Goal: Task Accomplishment & Management: Manage account settings

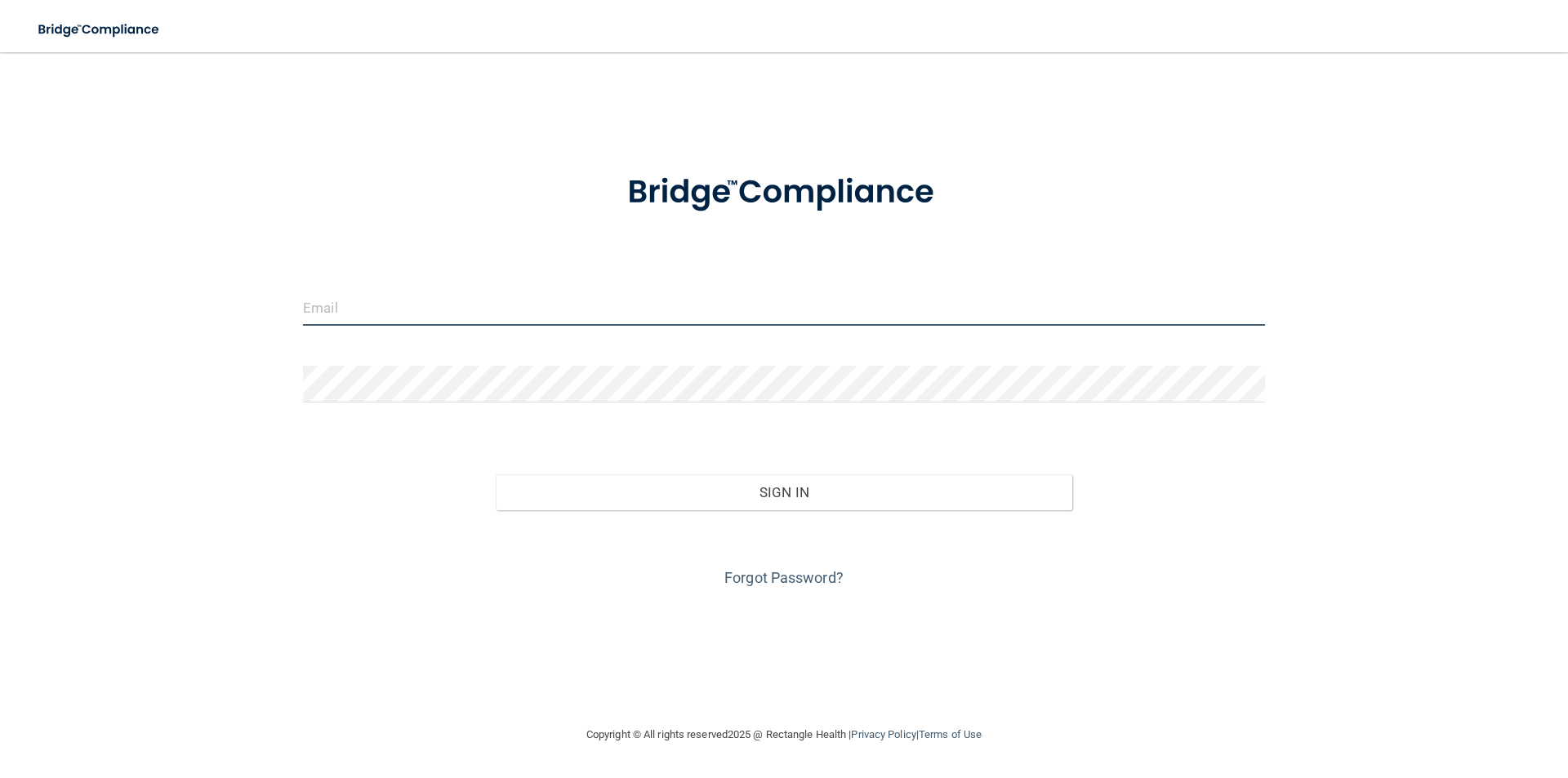
type input "[EMAIL_ADDRESS][DOMAIN_NAME]"
drag, startPoint x: 557, startPoint y: 315, endPoint x: 211, endPoint y: 308, distance: 346.1
click at [211, 308] on div "[EMAIL_ADDRESS][DOMAIN_NAME] Invalid email/password. You don't have permission …" at bounding box center [783, 389] width 1503 height 640
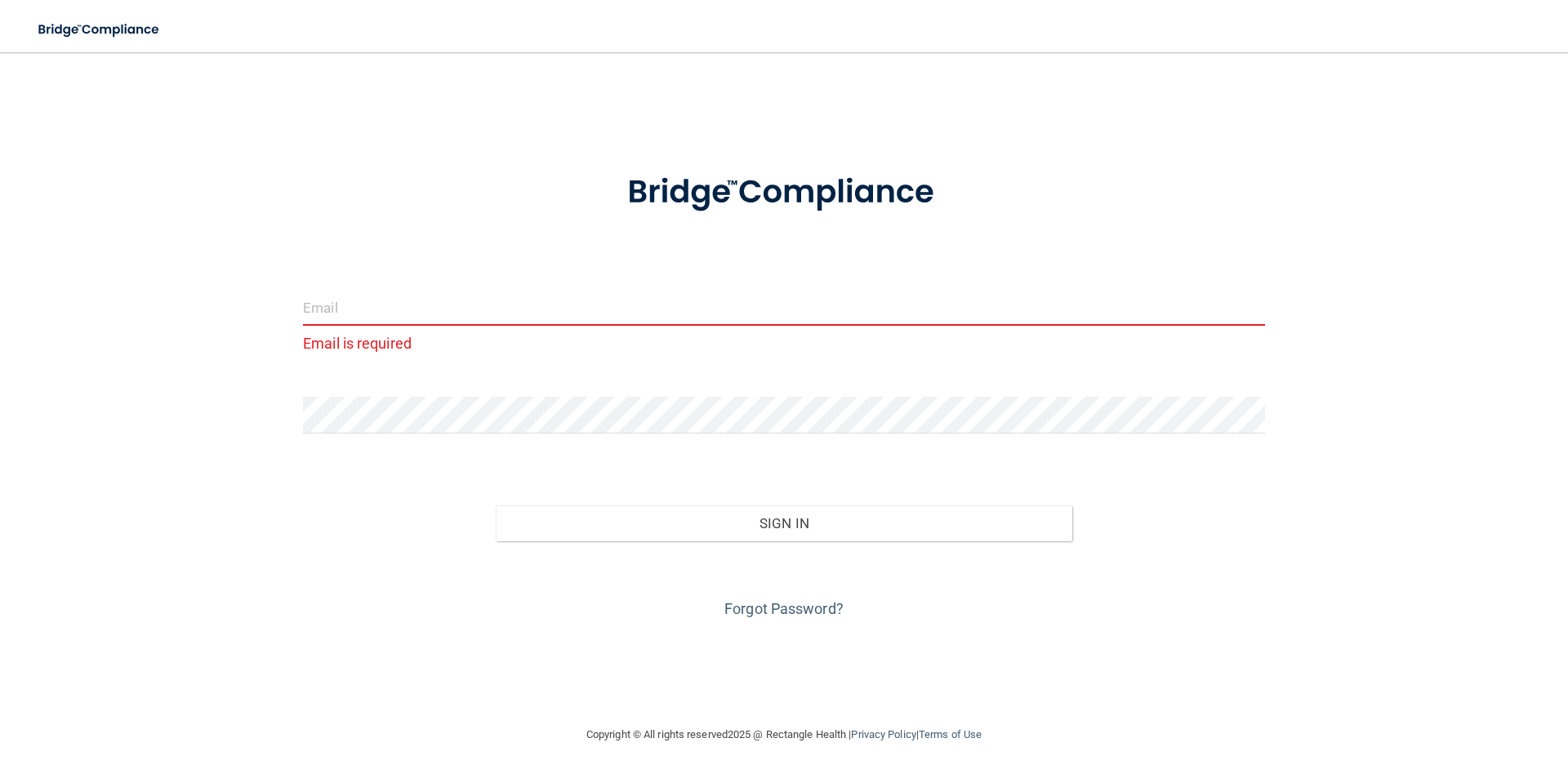
click at [322, 313] on input "email" at bounding box center [783, 308] width 962 height 36
type input "[PERSON_NAME][EMAIL_ADDRESS][DOMAIN_NAME]"
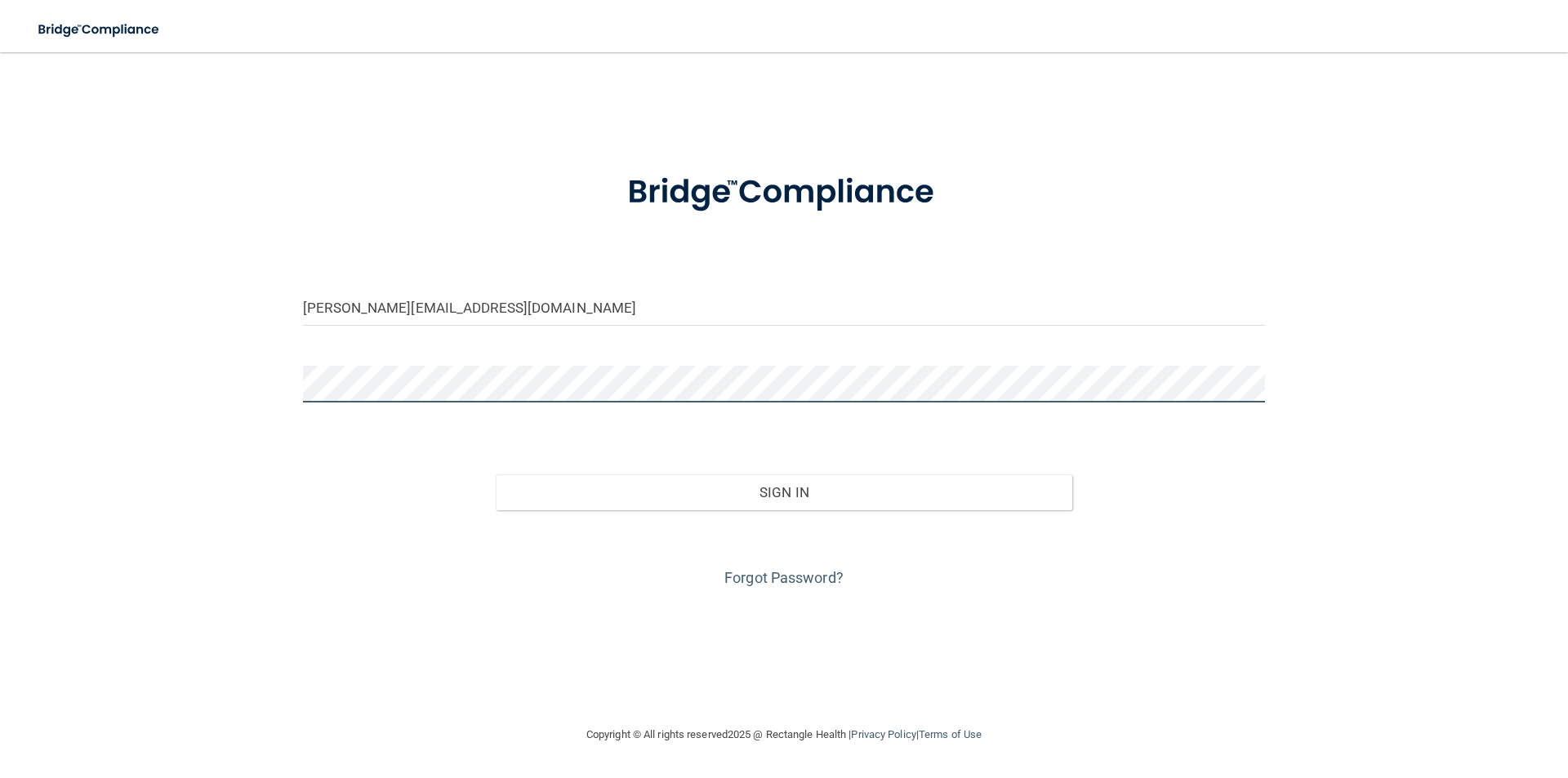
click at [279, 378] on div "[PERSON_NAME][EMAIL_ADDRESS][DOMAIN_NAME] Invalid email/password. You don't hav…" at bounding box center [783, 389] width 1503 height 640
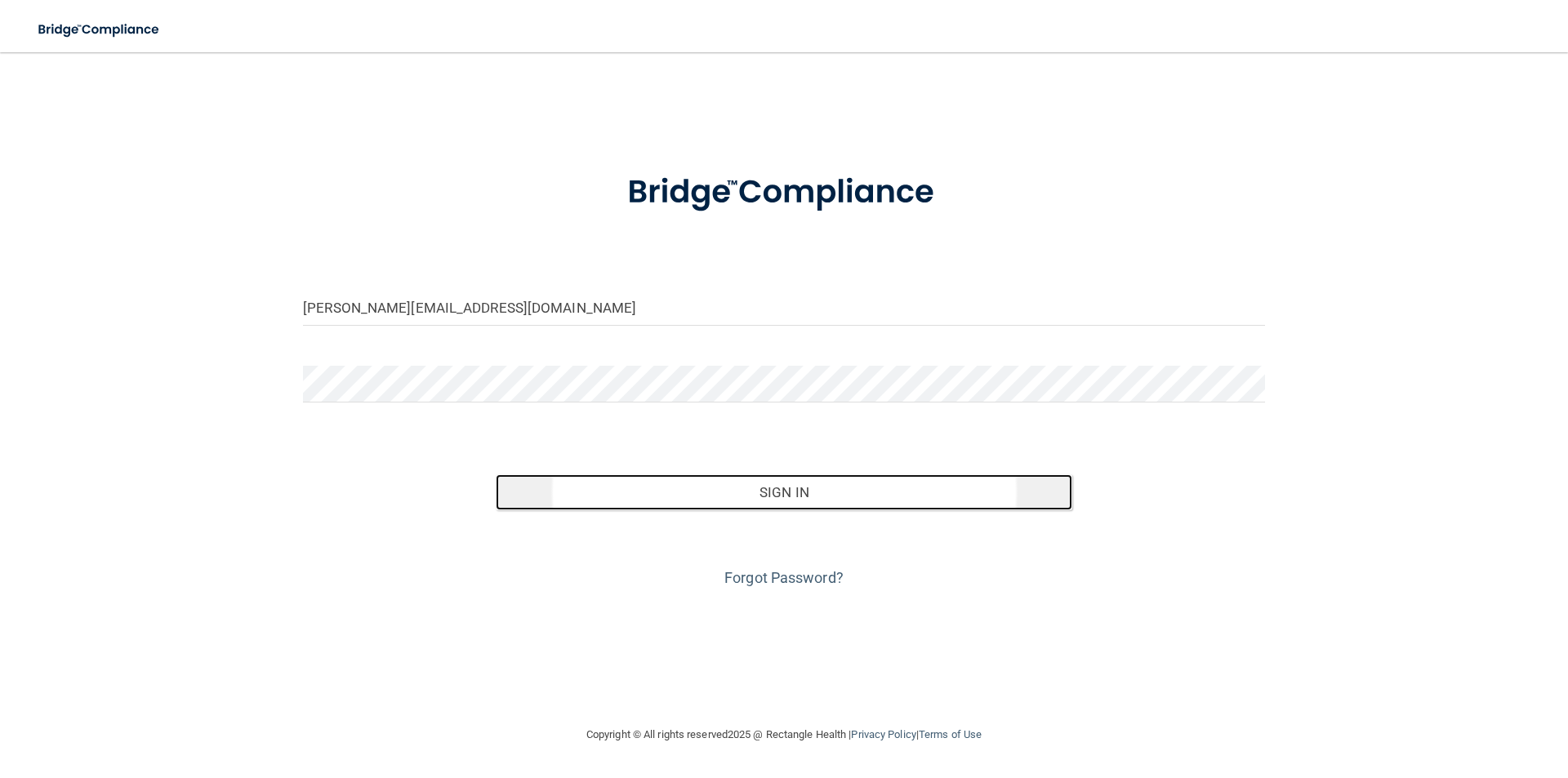
click at [789, 503] on button "Sign In" at bounding box center [784, 492] width 577 height 36
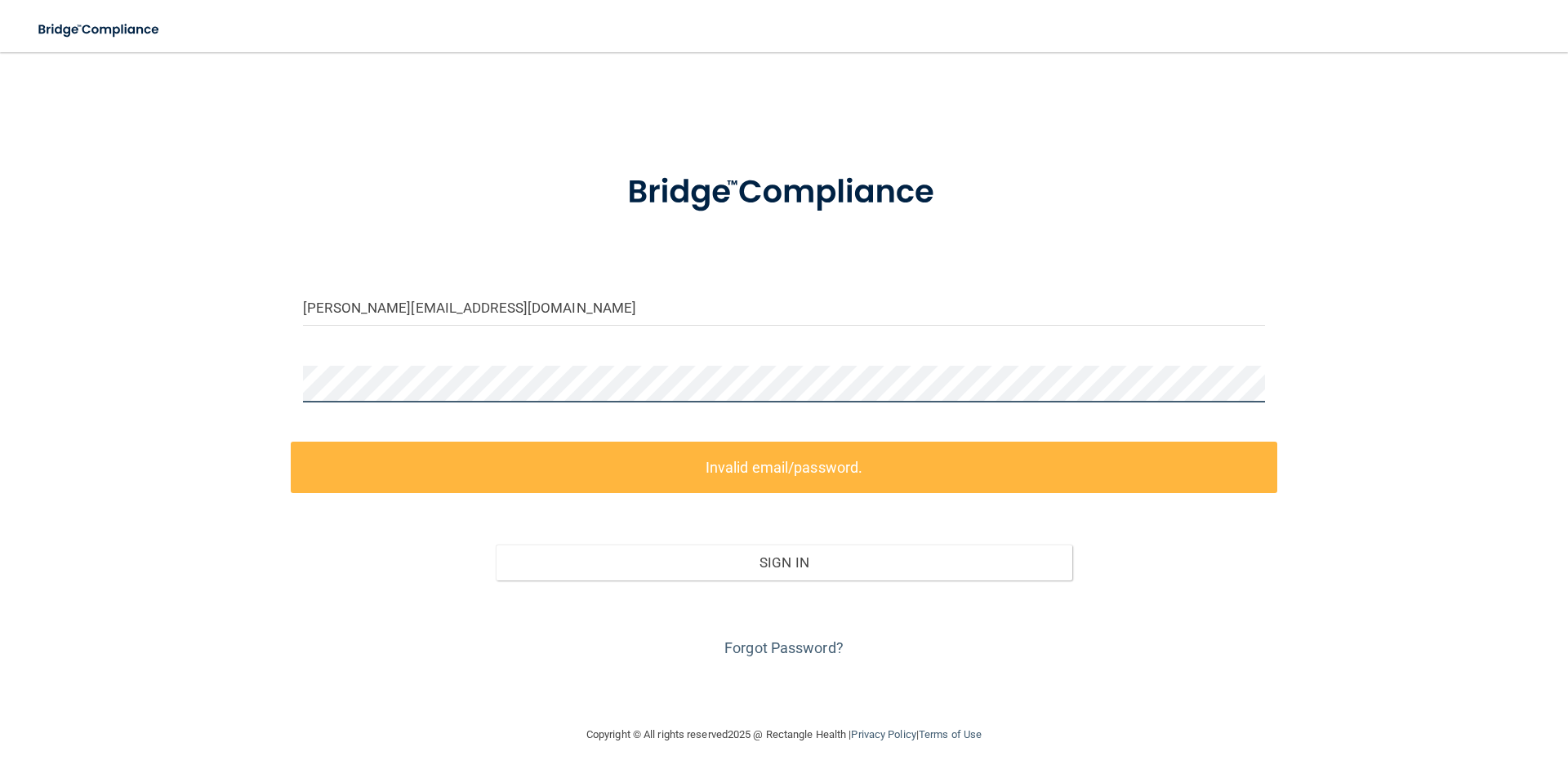
click at [204, 355] on div "[PERSON_NAME][EMAIL_ADDRESS][DOMAIN_NAME] Invalid email/password. You don't hav…" at bounding box center [783, 389] width 1503 height 640
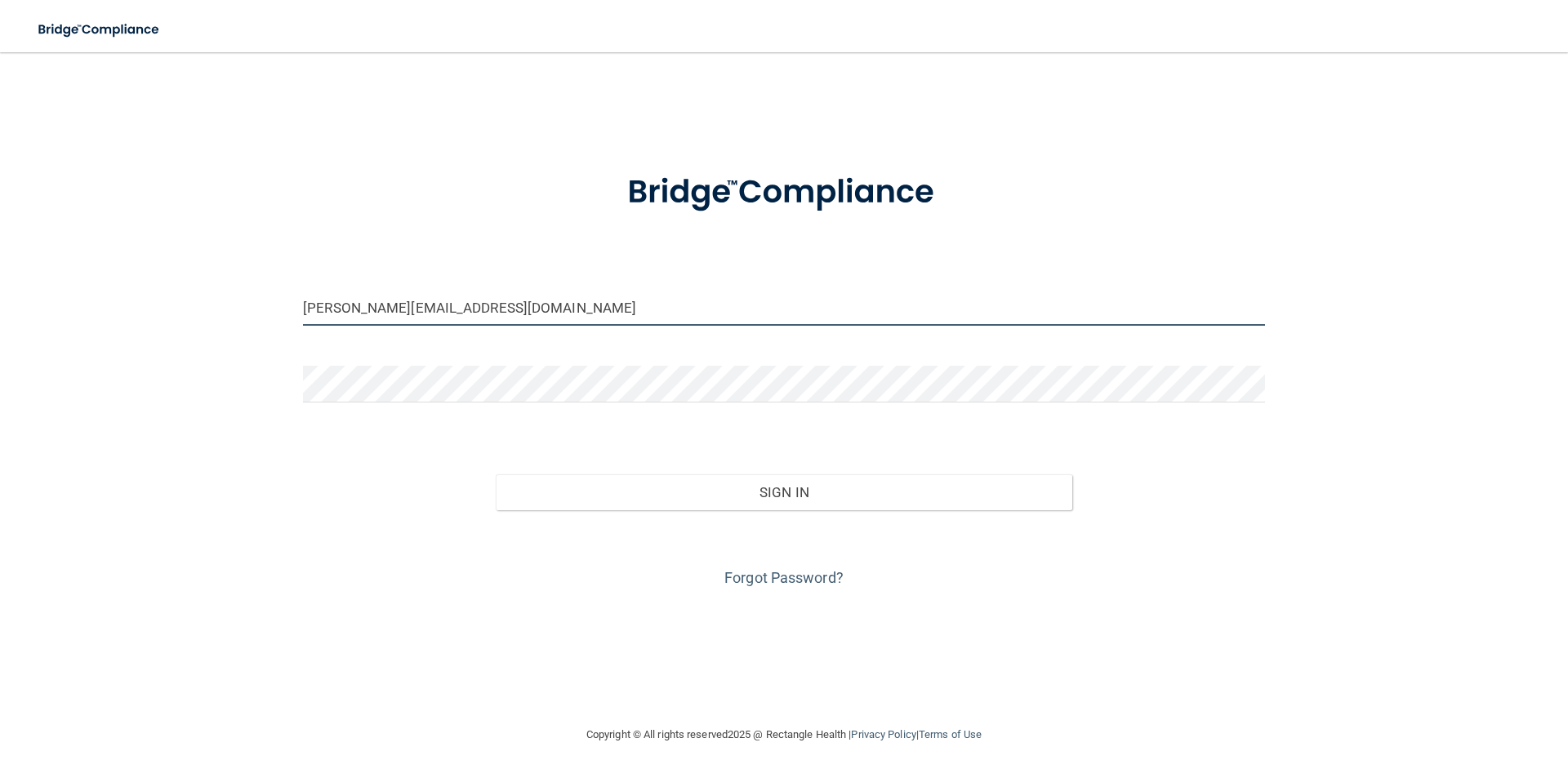
drag, startPoint x: 634, startPoint y: 312, endPoint x: 638, endPoint y: 322, distance: 10.8
click at [634, 312] on input "[PERSON_NAME][EMAIL_ADDRESS][DOMAIN_NAME]" at bounding box center [783, 308] width 962 height 36
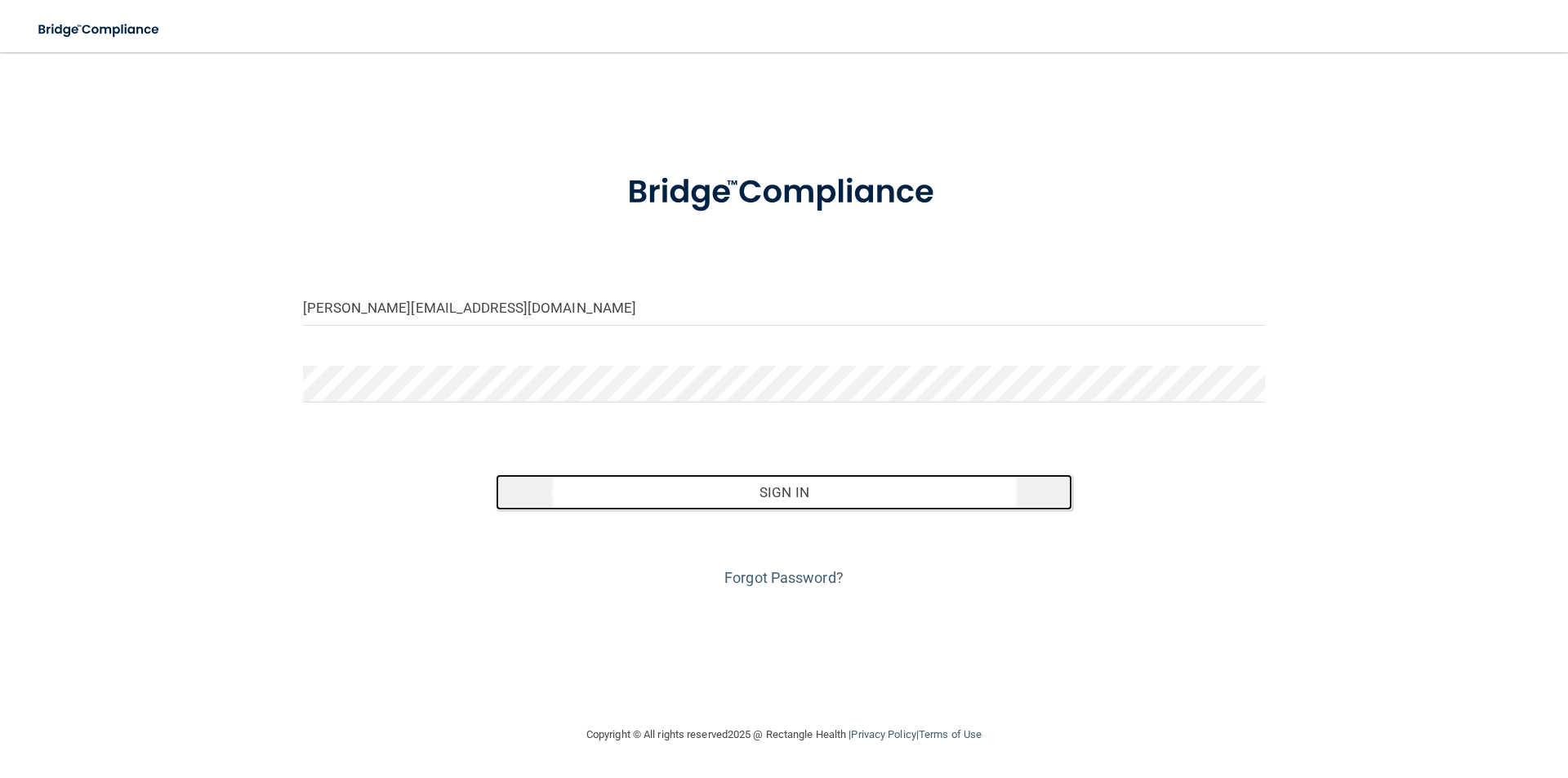
click at [796, 491] on button "Sign In" at bounding box center [784, 492] width 577 height 36
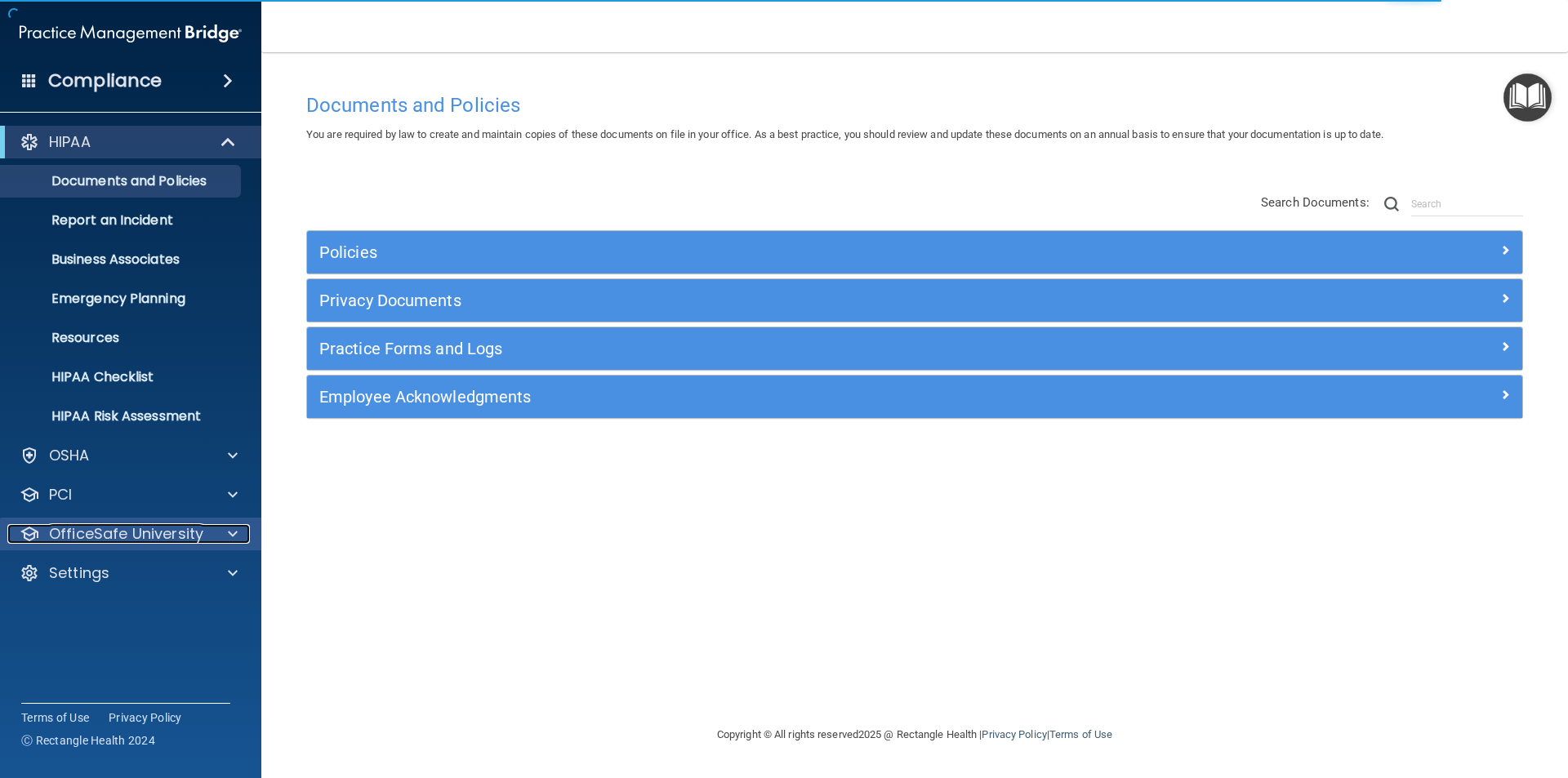
click at [150, 537] on p "OfficeSafe University" at bounding box center [126, 534] width 155 height 20
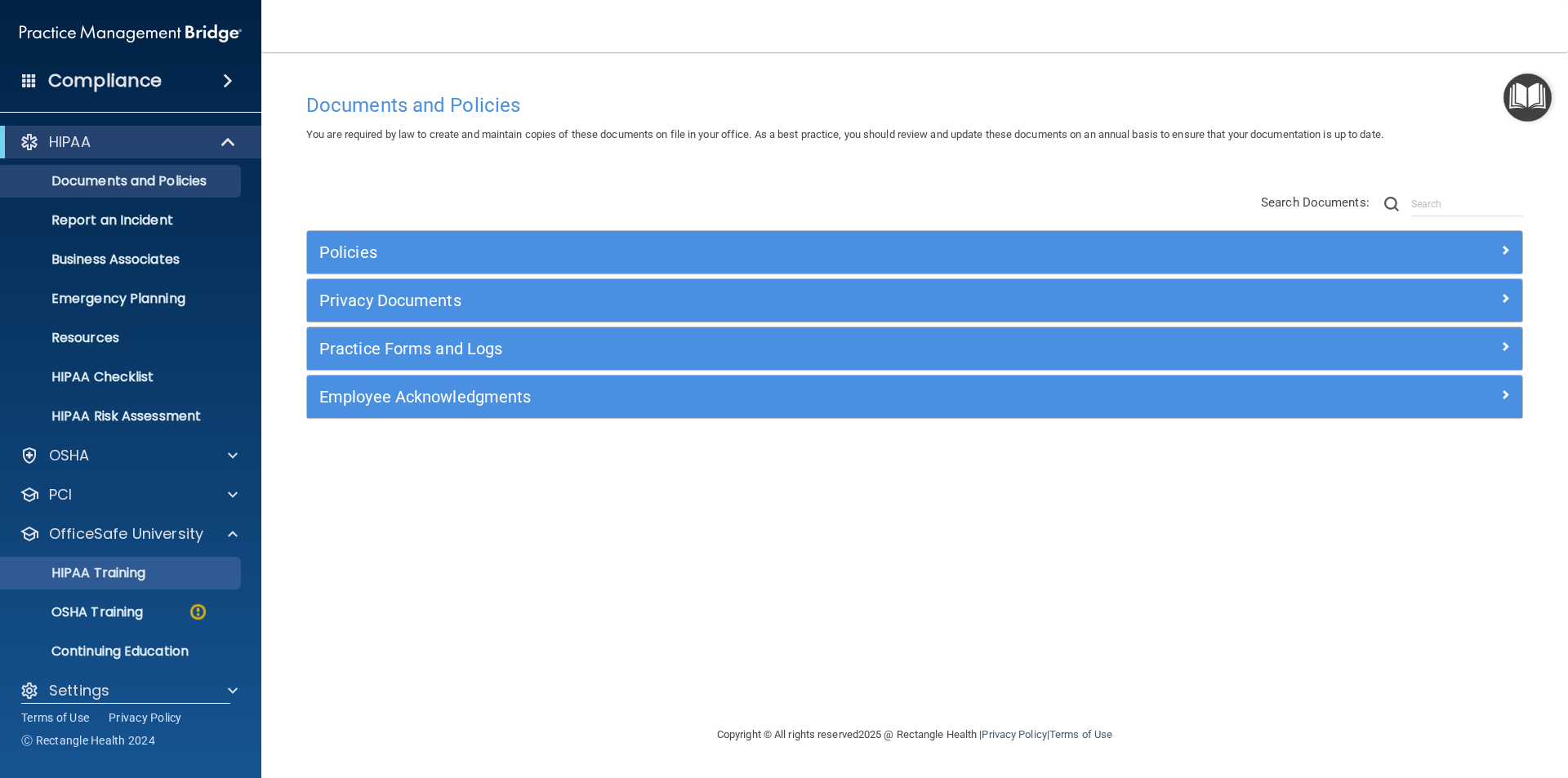
scroll to position [17, 0]
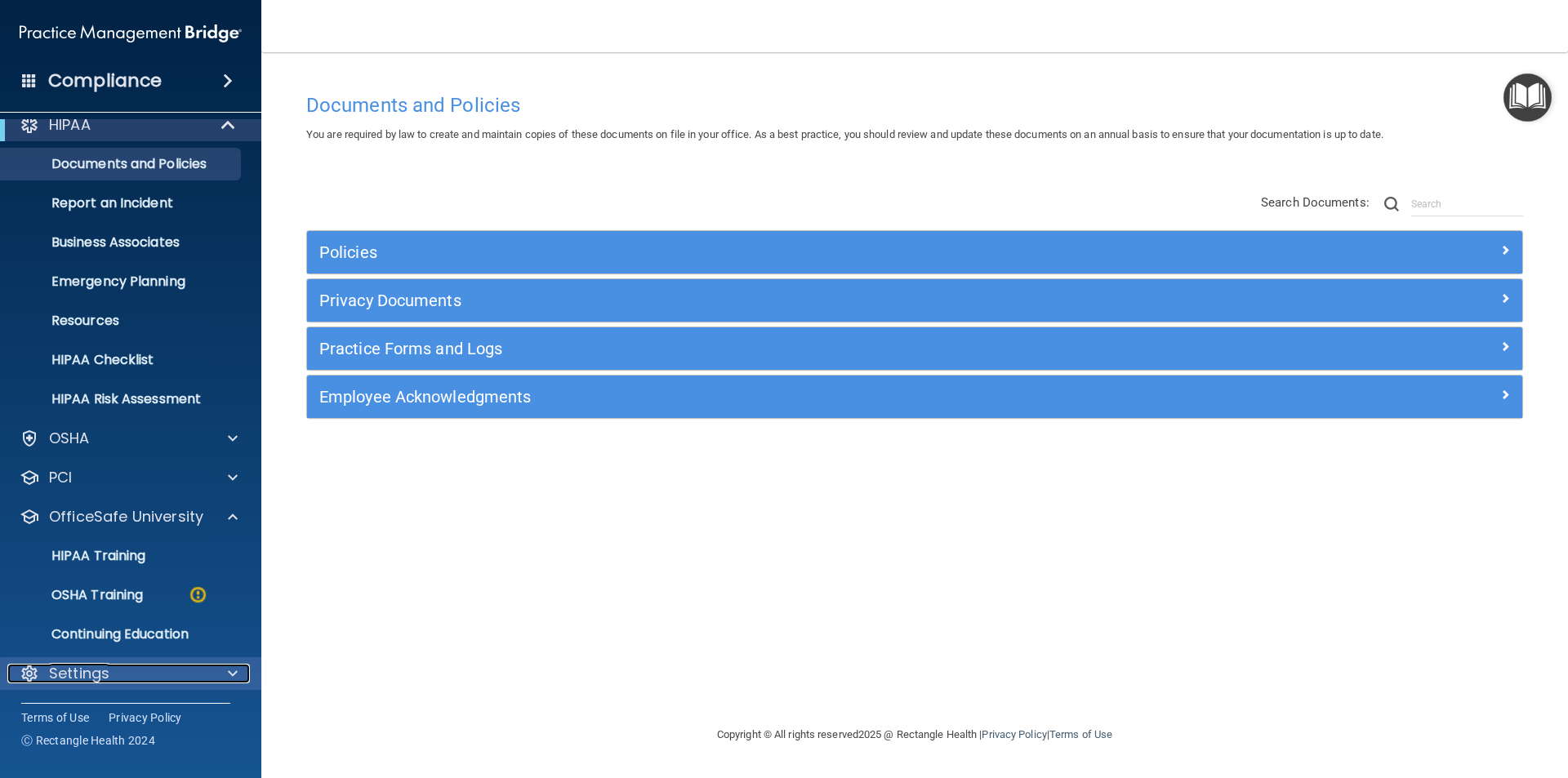
click at [137, 673] on div "Settings" at bounding box center [108, 674] width 203 height 20
click at [232, 674] on span at bounding box center [232, 674] width 10 height 20
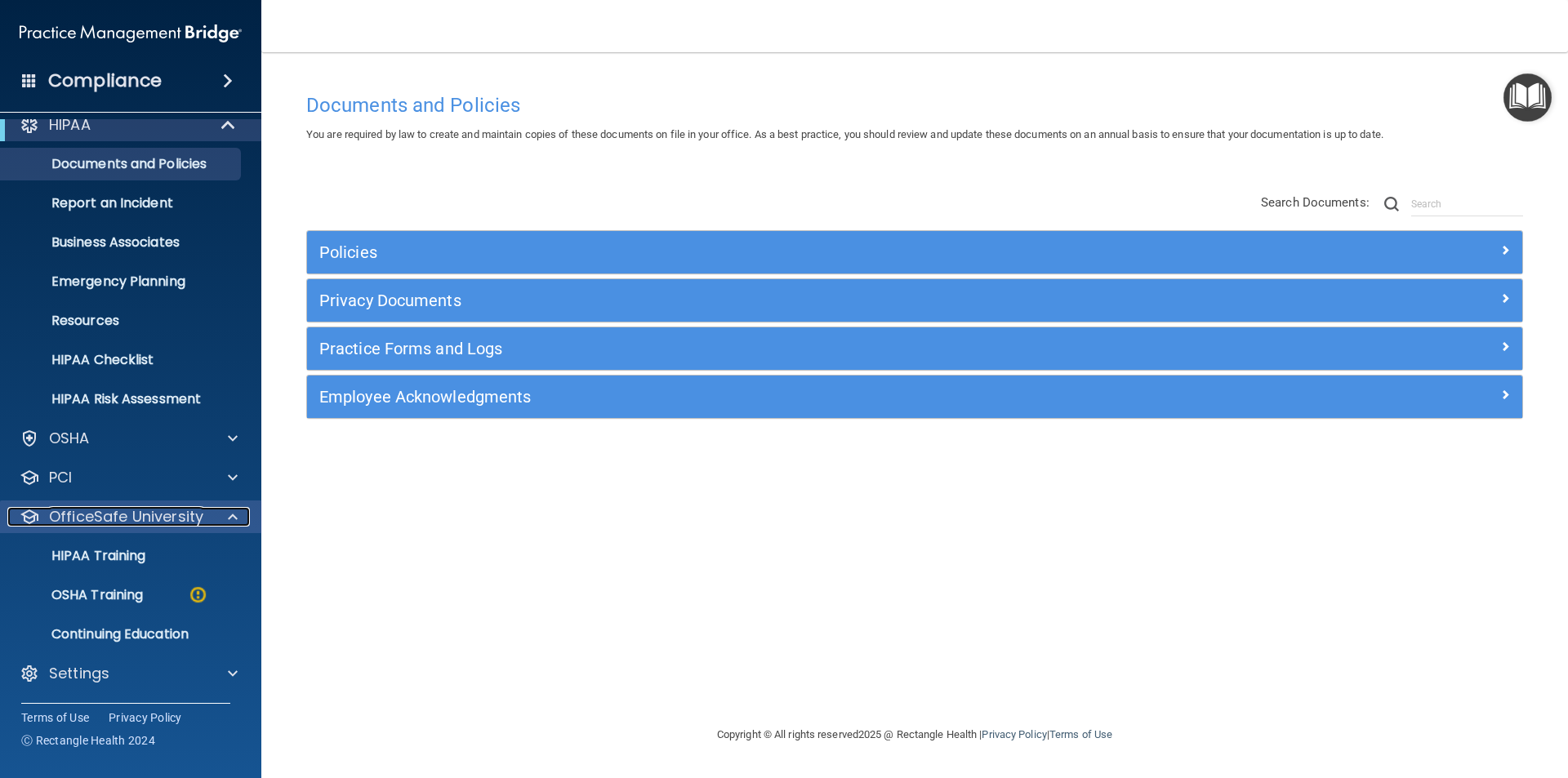
click at [234, 515] on span at bounding box center [232, 517] width 10 height 20
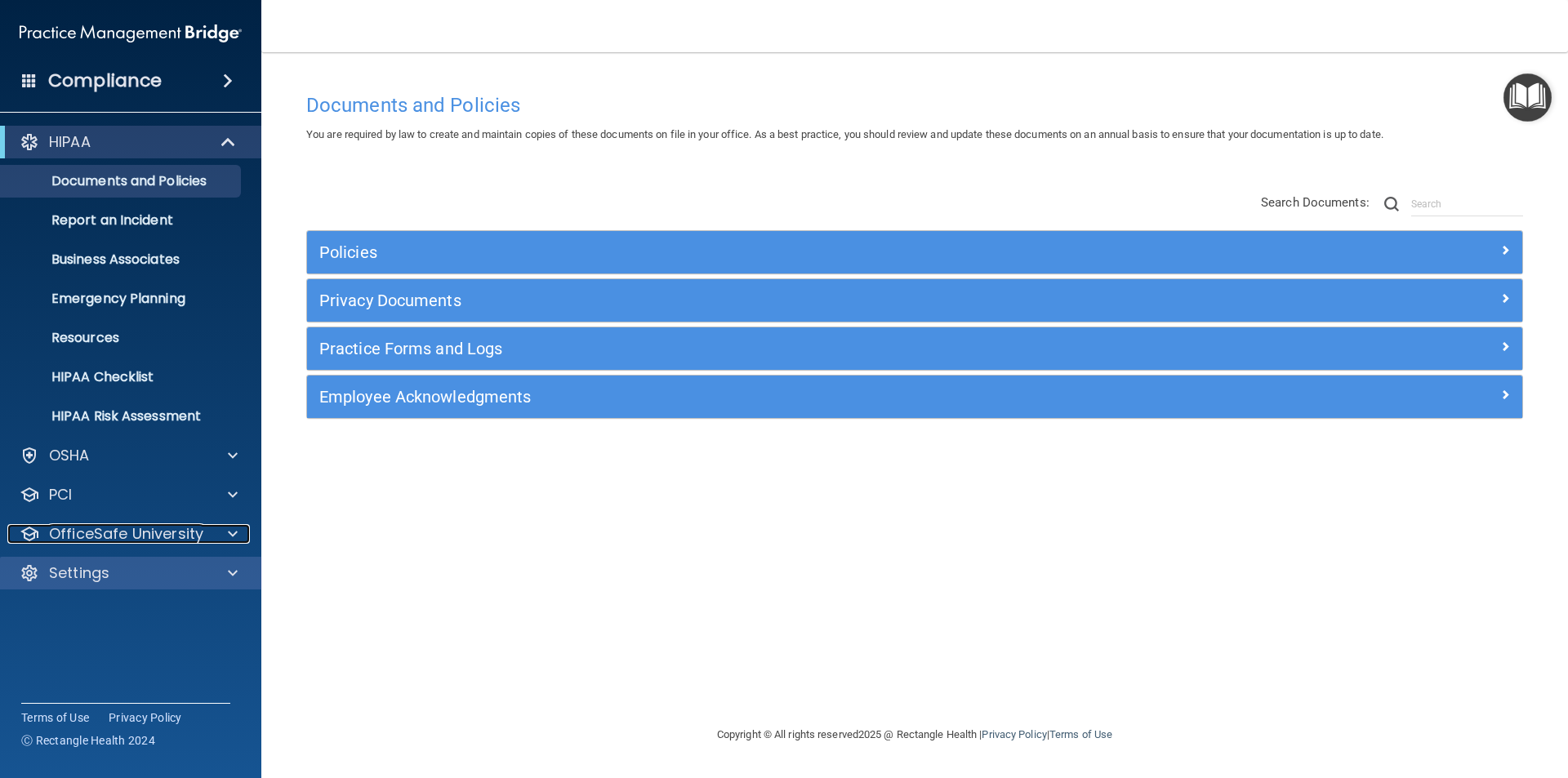
scroll to position [0, 0]
click at [237, 575] on span at bounding box center [232, 573] width 10 height 20
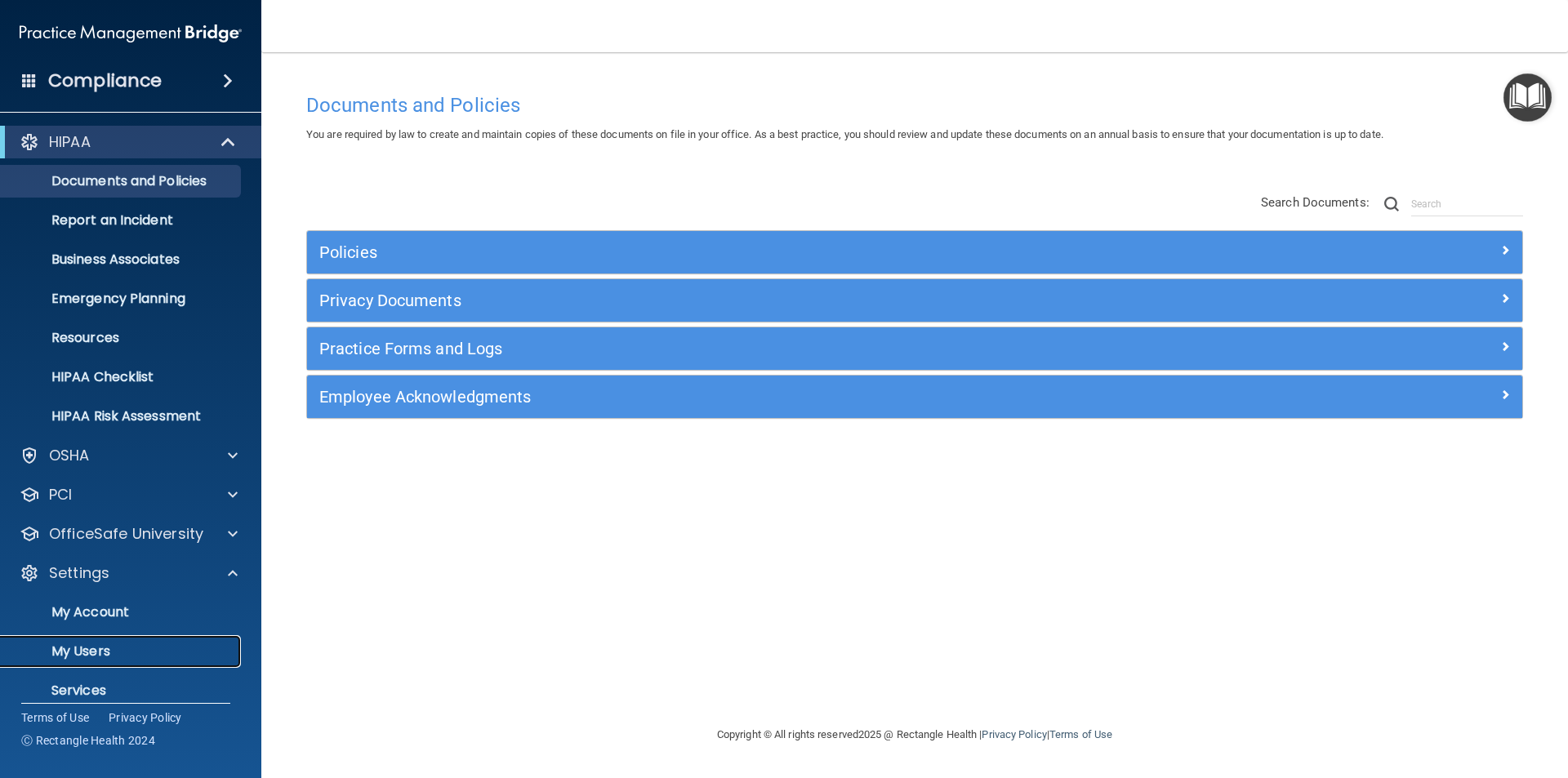
click at [79, 645] on p "My Users" at bounding box center [122, 652] width 223 height 17
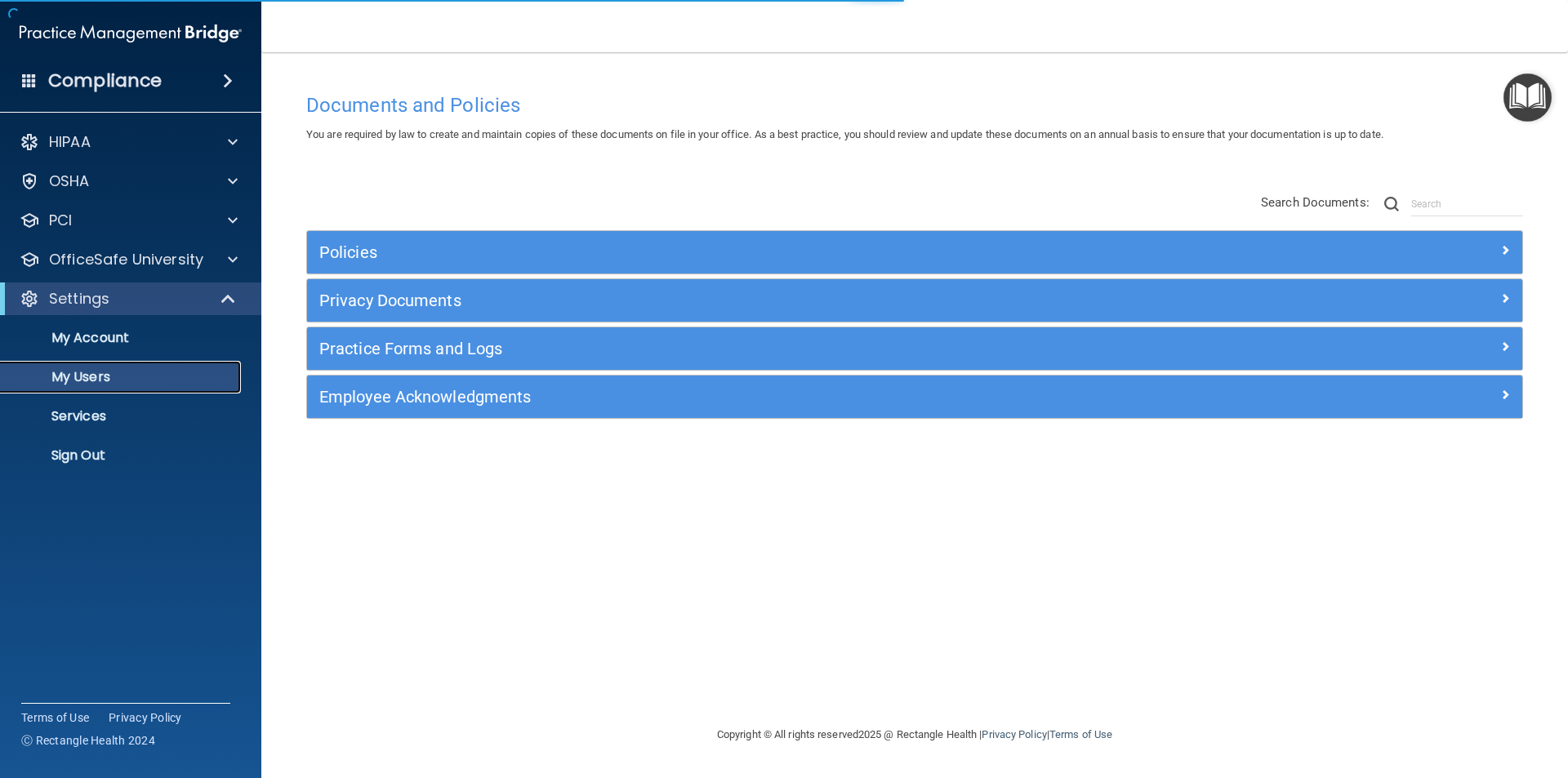
select select "20"
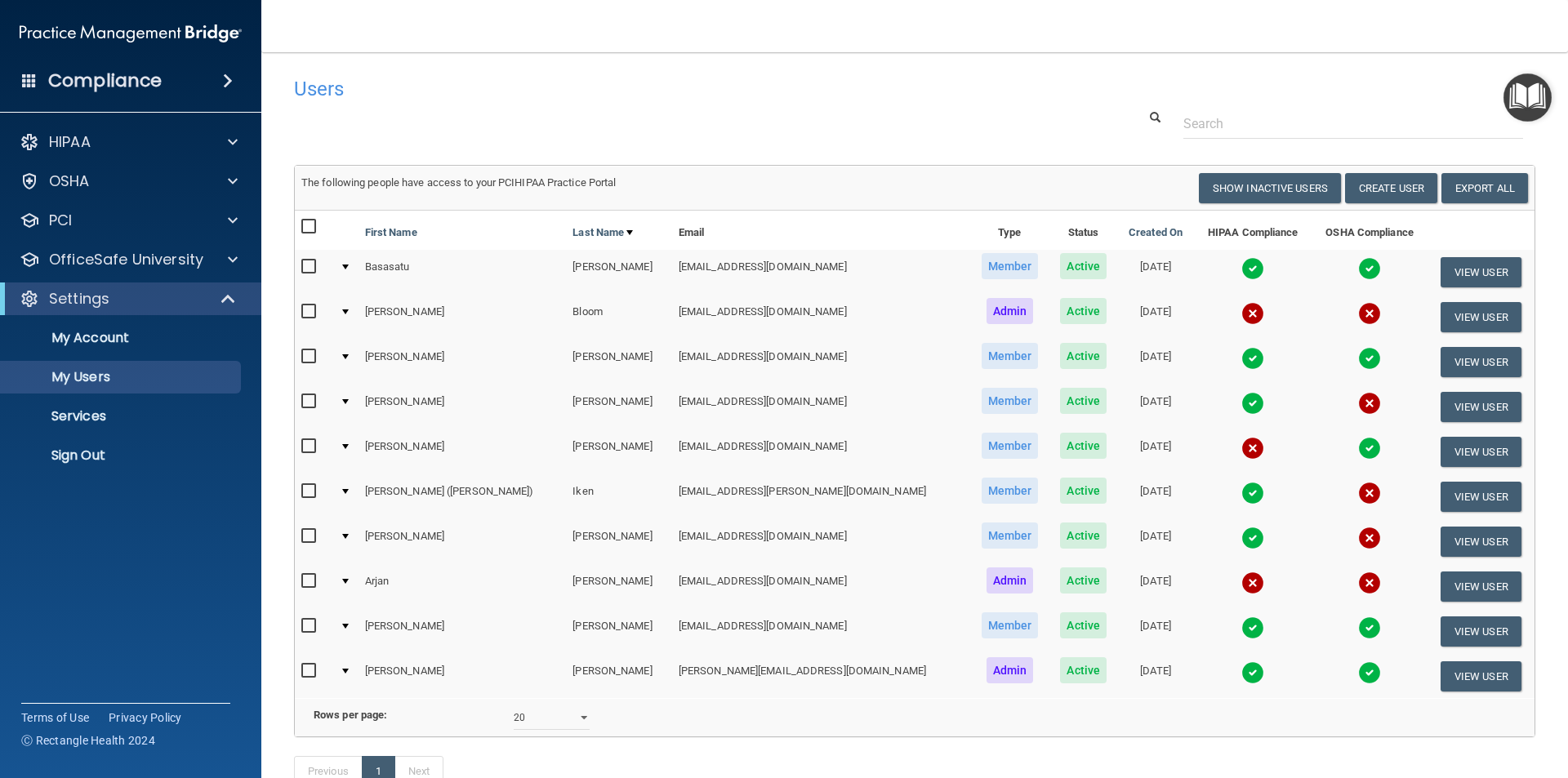
click at [1241, 451] on img at bounding box center [1253, 448] width 23 height 23
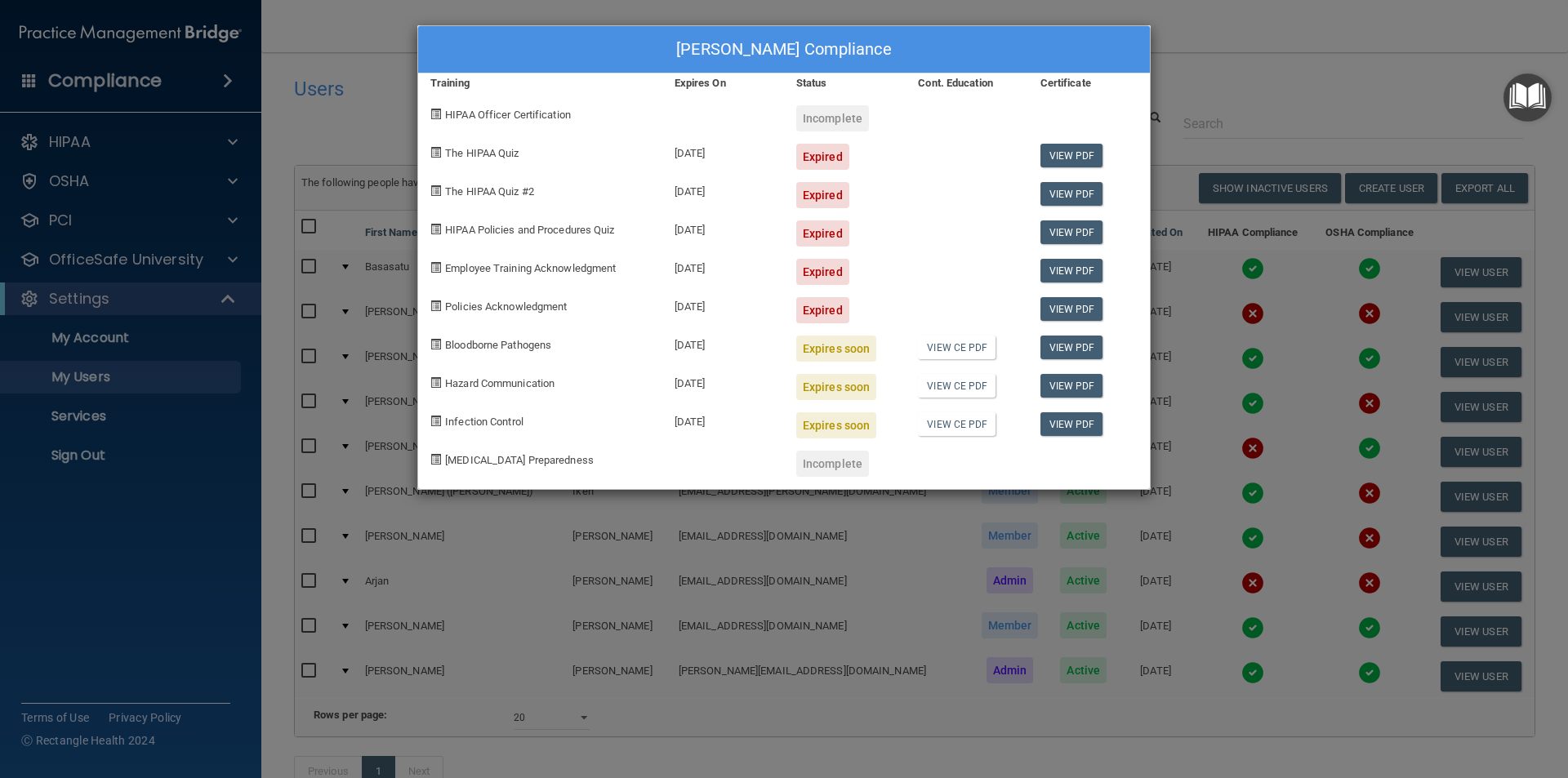
click at [1148, 48] on div "[PERSON_NAME] Compliance" at bounding box center [784, 50] width 732 height 47
click at [1333, 74] on div "[PERSON_NAME] Compliance Training Expires On Status Cont. Education Certificate…" at bounding box center [784, 389] width 1568 height 778
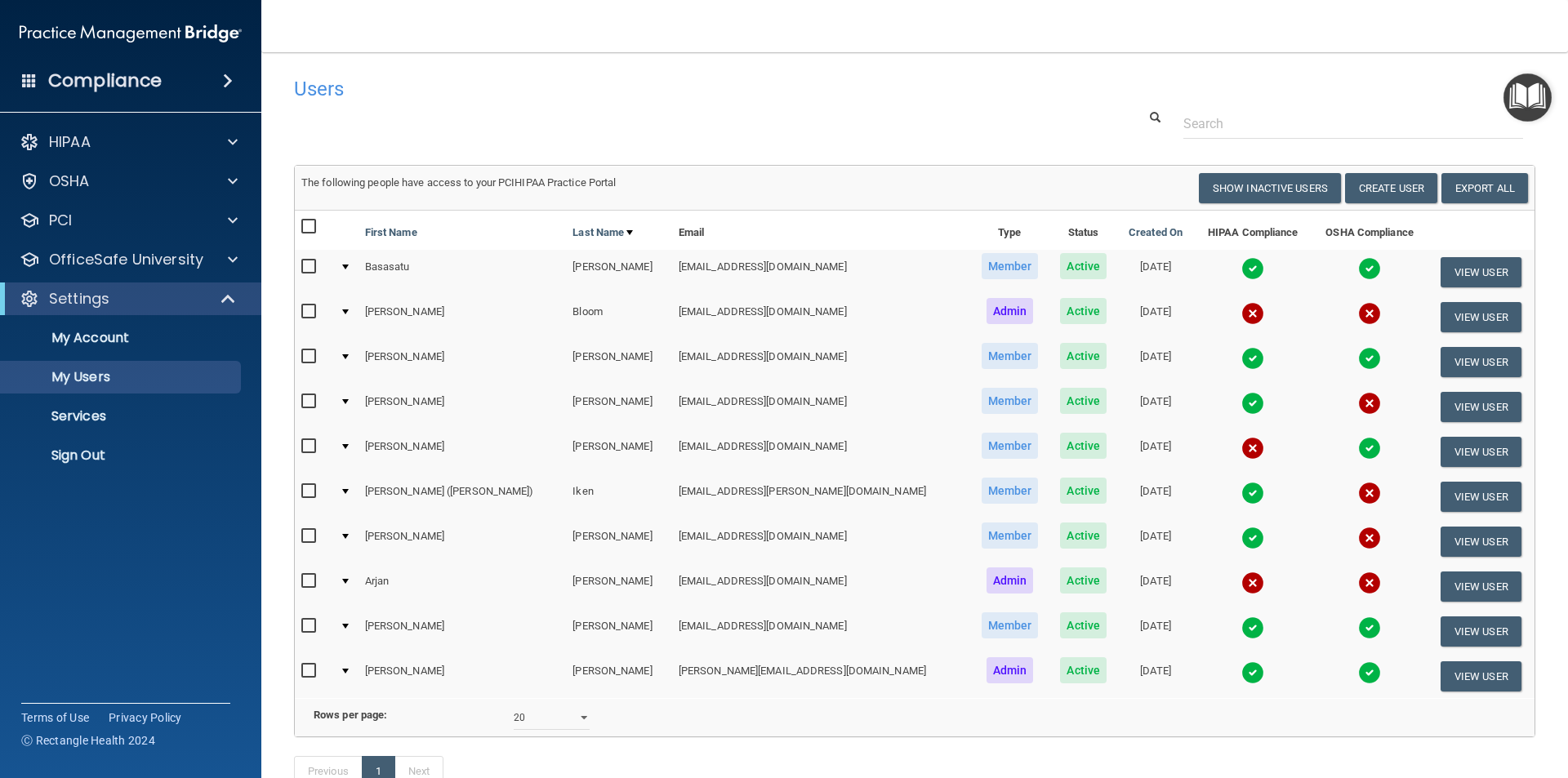
click at [1358, 407] on img at bounding box center [1370, 403] width 23 height 23
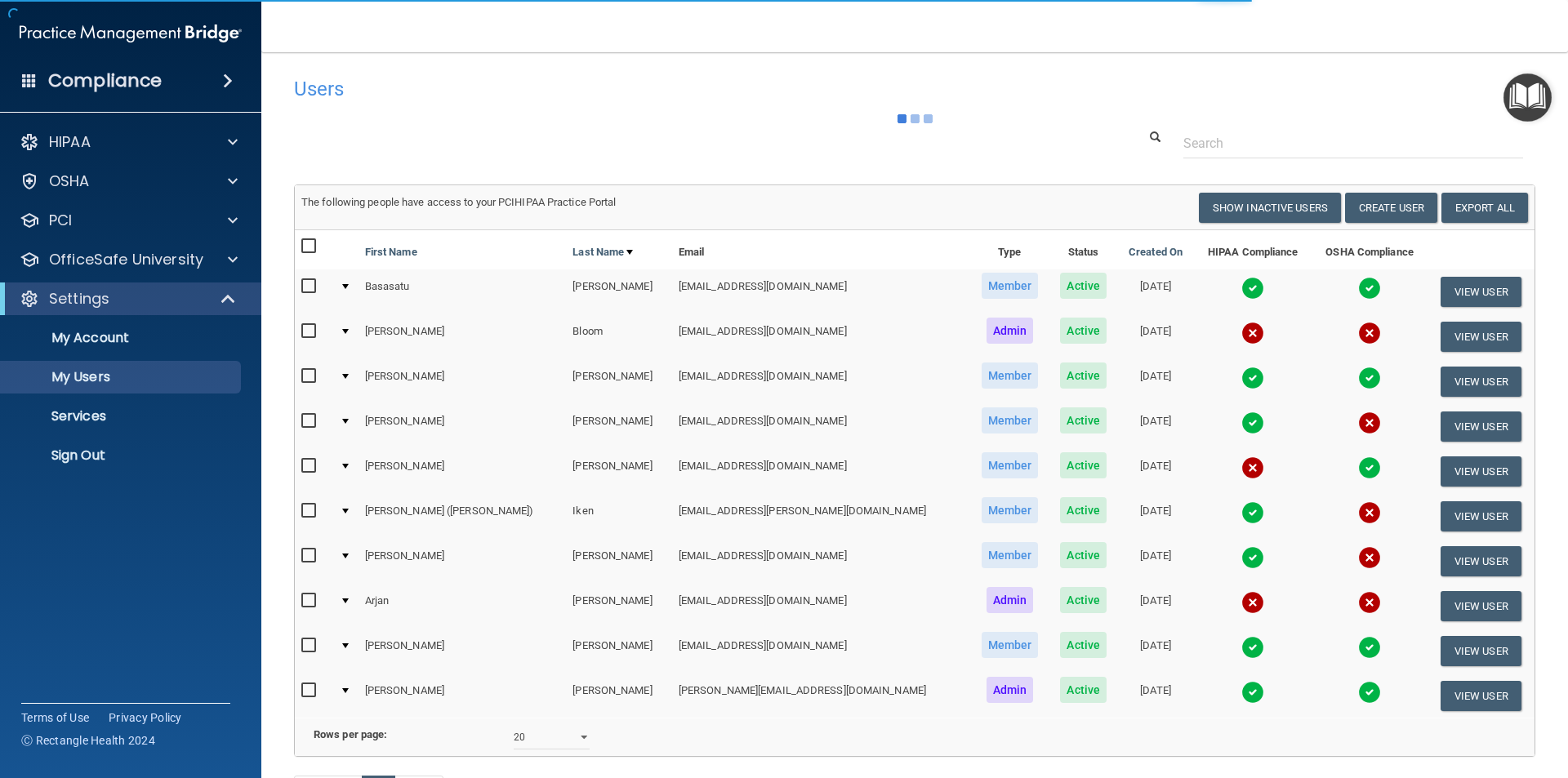
click at [1358, 424] on img at bounding box center [1370, 423] width 23 height 23
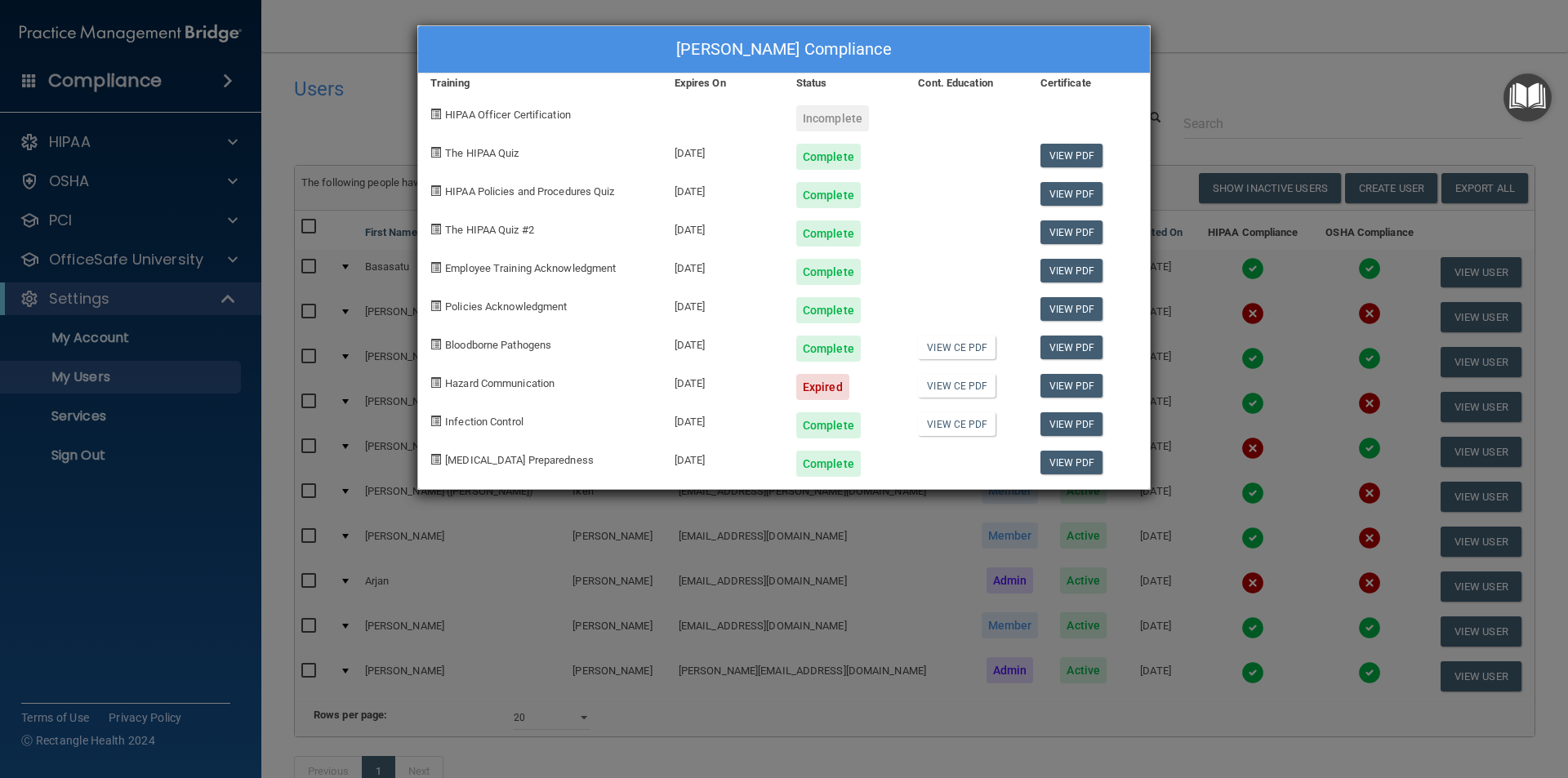
click at [1222, 69] on div "[PERSON_NAME] Compliance Training Expires On Status Cont. Education Certificate…" at bounding box center [784, 389] width 1568 height 778
click at [1194, 58] on div "[PERSON_NAME] Compliance Training Expires On Status Cont. Education Certificate…" at bounding box center [784, 389] width 1568 height 778
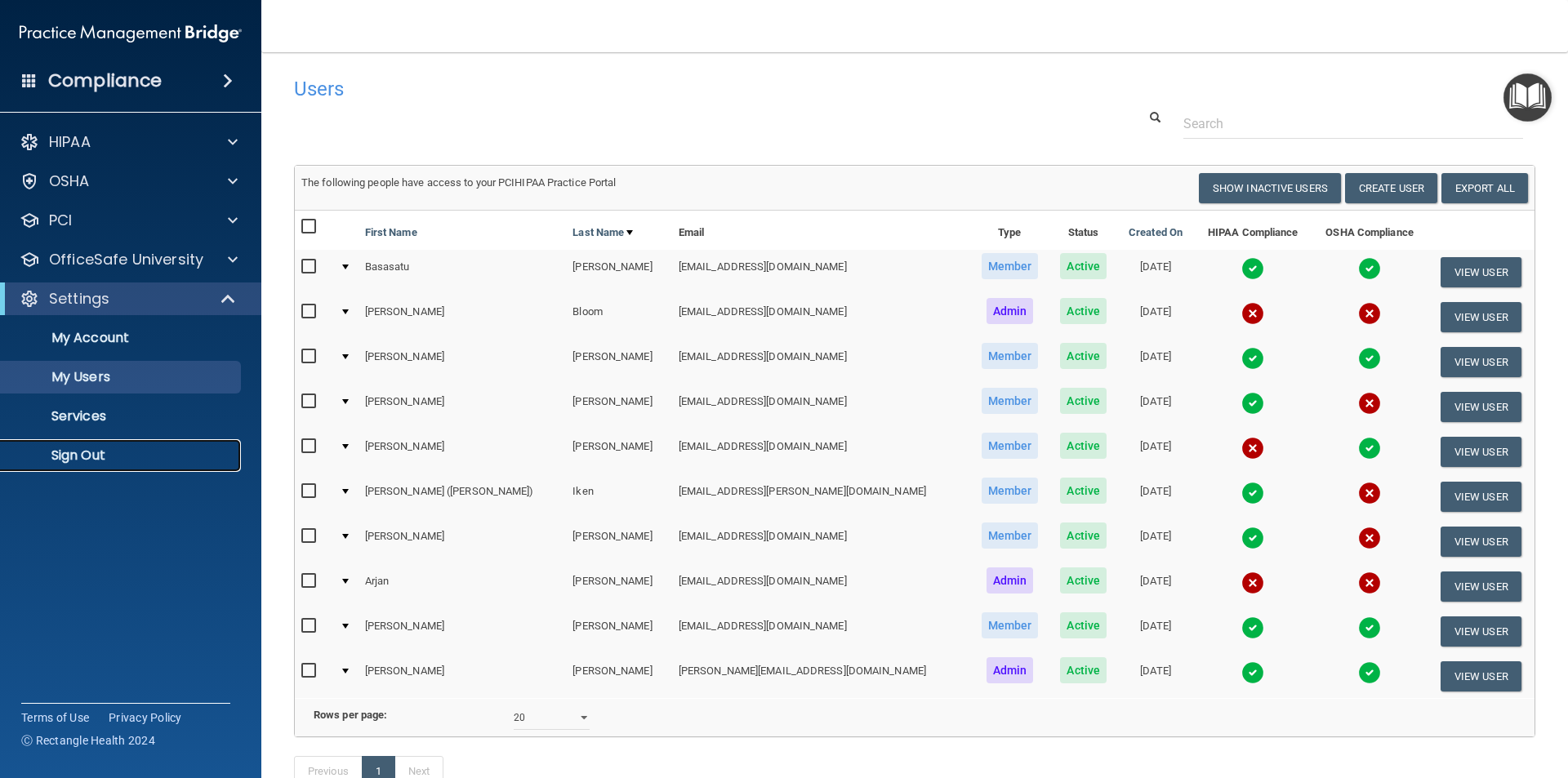
click at [66, 451] on p "Sign Out" at bounding box center [122, 456] width 223 height 17
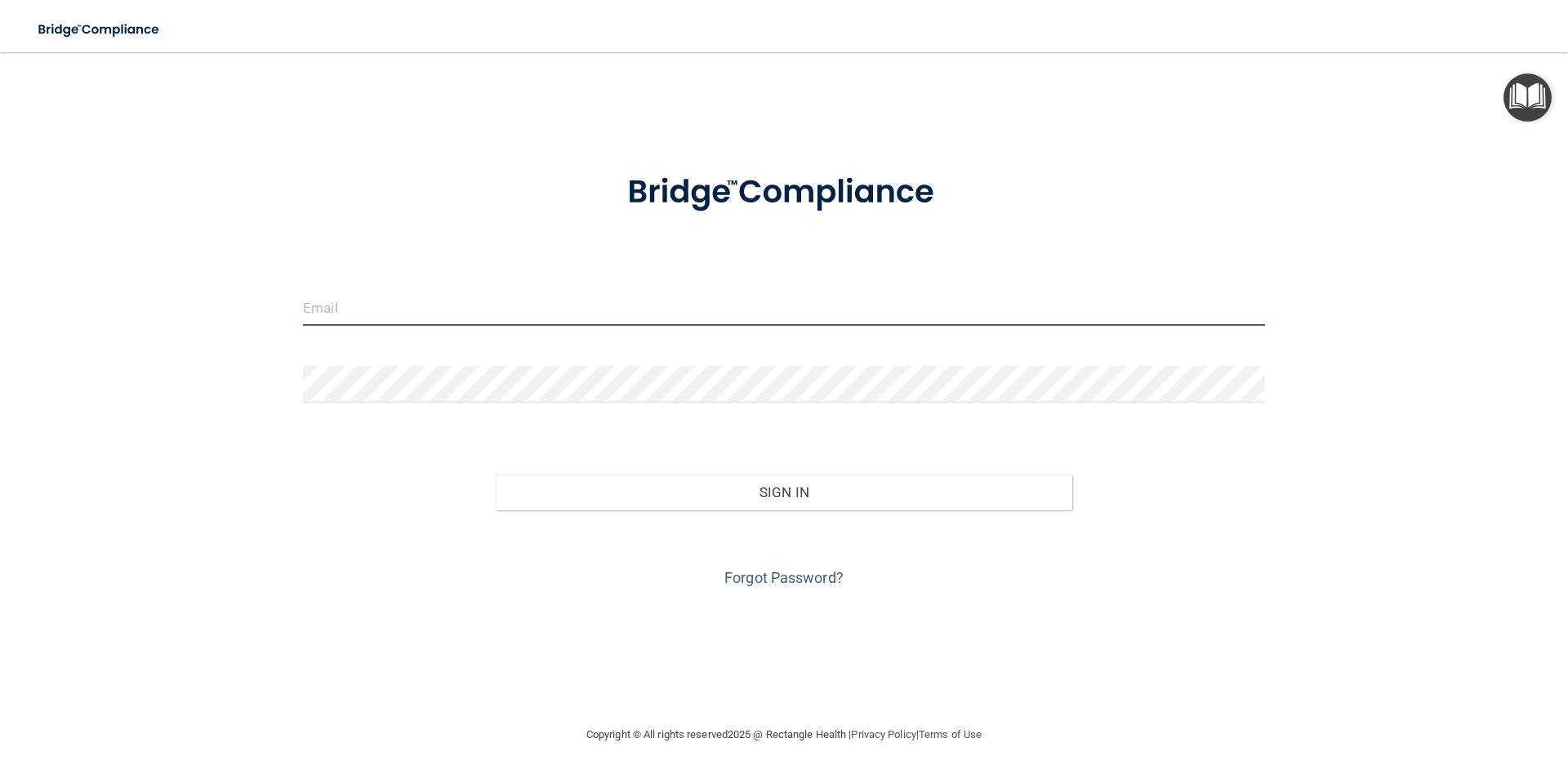
type input "[EMAIL_ADDRESS][DOMAIN_NAME]"
